Goal: Find specific page/section: Find specific page/section

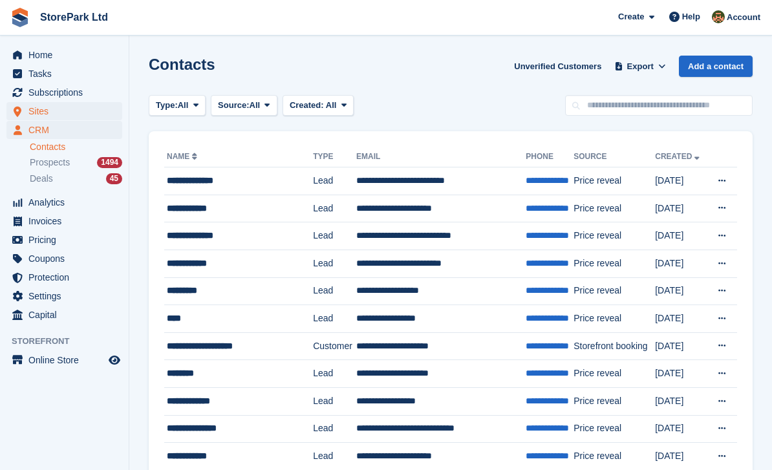
click at [84, 114] on span "Sites" at bounding box center [67, 111] width 78 height 18
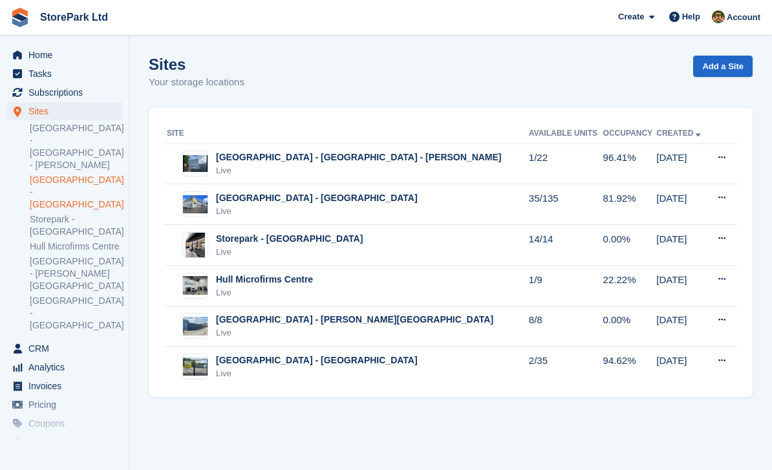
click at [85, 175] on link "[GEOGRAPHIC_DATA] - [GEOGRAPHIC_DATA]" at bounding box center [76, 192] width 92 height 37
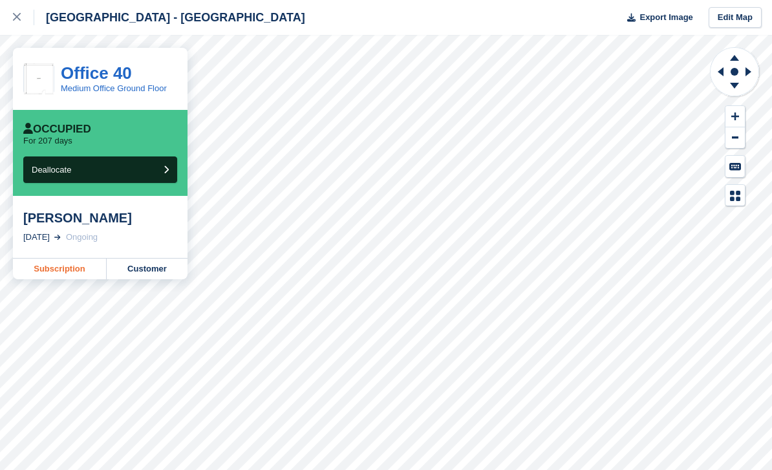
click at [40, 270] on link "Subscription" at bounding box center [60, 269] width 94 height 21
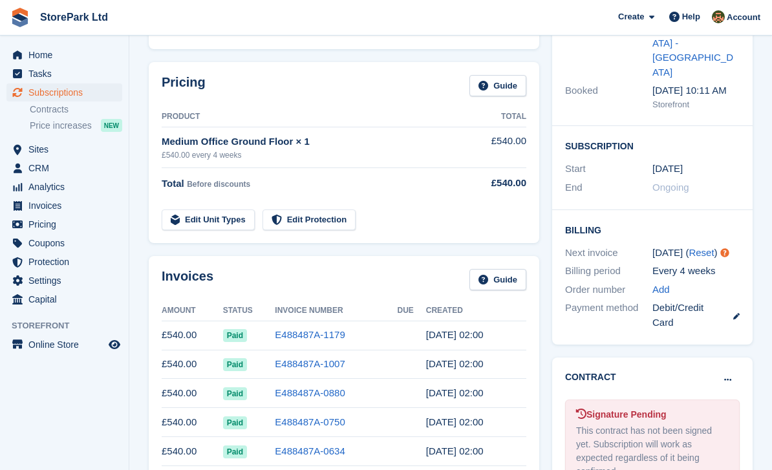
scroll to position [174, 0]
